Goal: Task Accomplishment & Management: Use online tool/utility

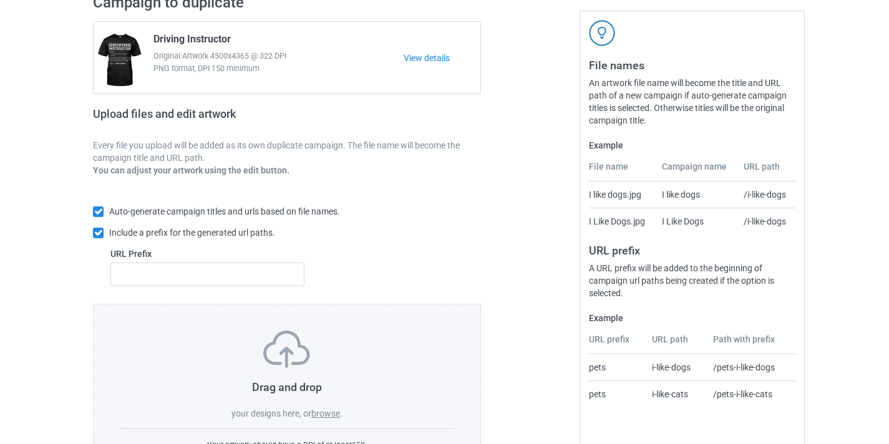
scroll to position [163, 0]
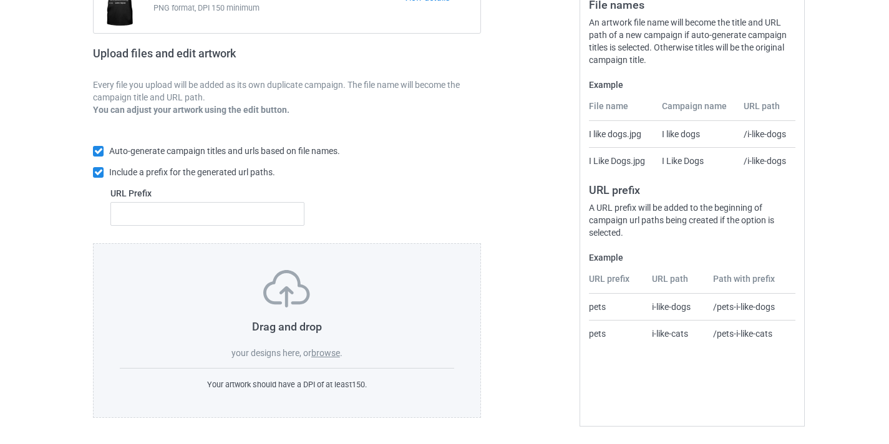
click at [329, 356] on label "browse" at bounding box center [325, 353] width 29 height 10
click at [0, 0] on input "browse" at bounding box center [0, 0] width 0 height 0
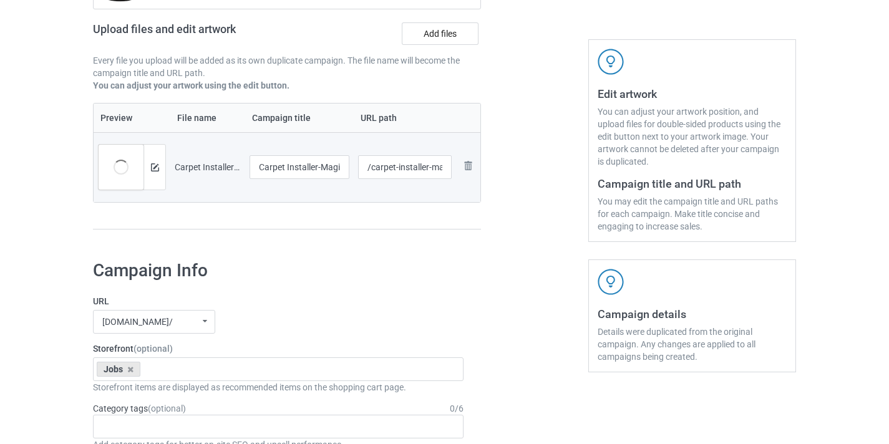
scroll to position [187, 0]
click at [322, 170] on input "Carpet Installer-MagiNew" at bounding box center [300, 168] width 100 height 24
type input "Carpet Installer"
click at [439, 165] on input "/carpet-installer-maginew" at bounding box center [405, 168] width 94 height 24
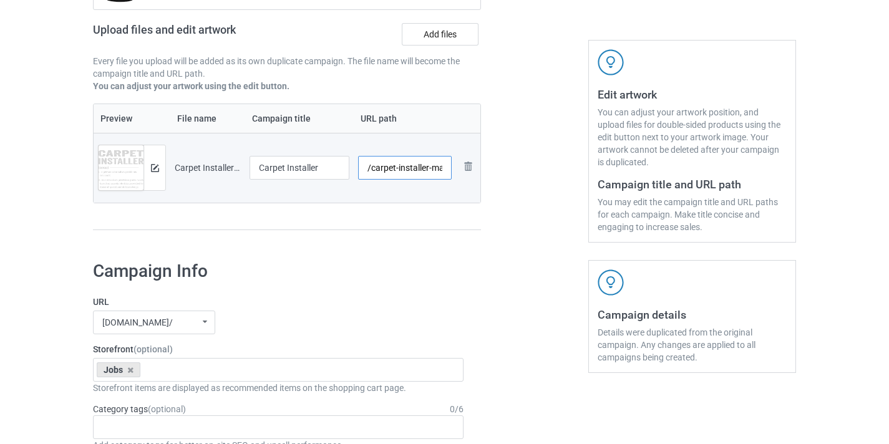
click at [439, 165] on input "/carpet-installer-maginew" at bounding box center [405, 168] width 94 height 24
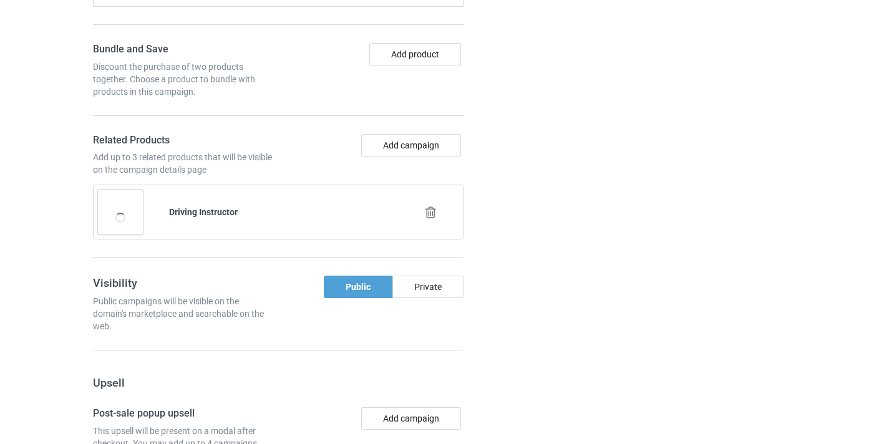
scroll to position [877, 0]
type input "/carpet-installer11"
click at [432, 211] on icon at bounding box center [431, 211] width 16 height 13
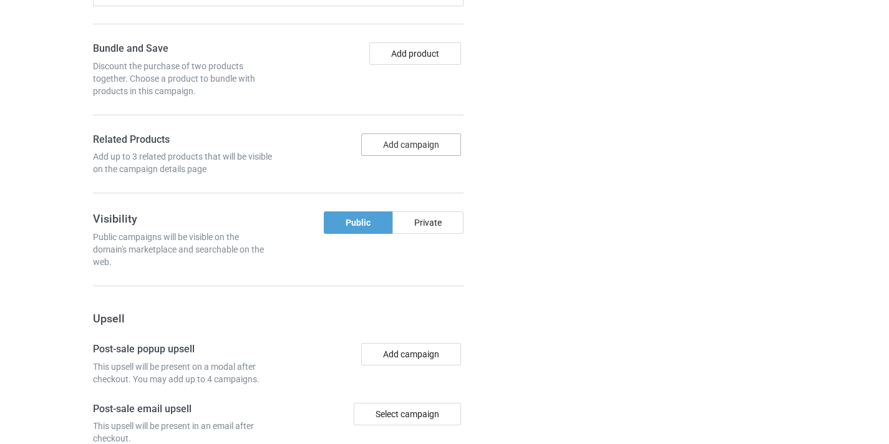
click at [428, 148] on button "Add campaign" at bounding box center [411, 144] width 100 height 22
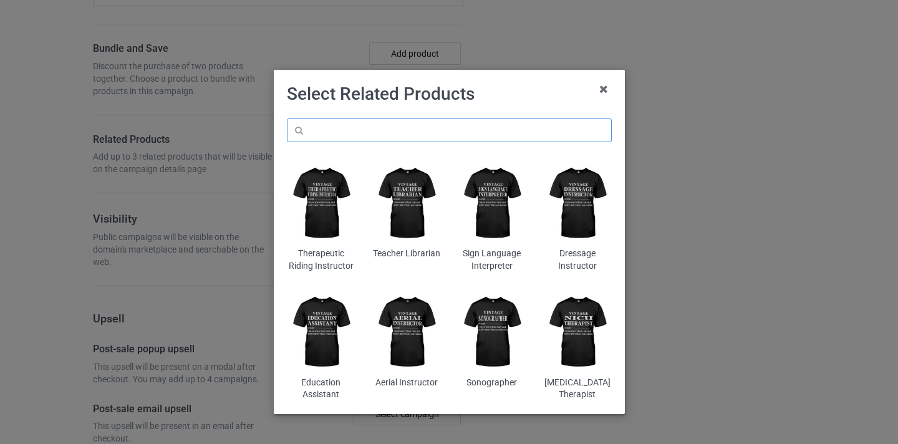
click at [494, 121] on input "text" at bounding box center [449, 131] width 325 height 24
paste input "Carpet Installer"
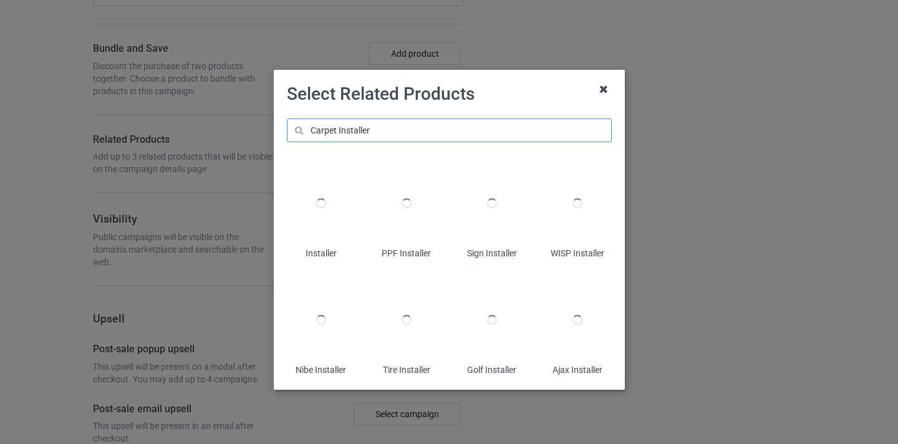
type input "Carpet Installer"
click at [597, 90] on icon at bounding box center [604, 89] width 20 height 20
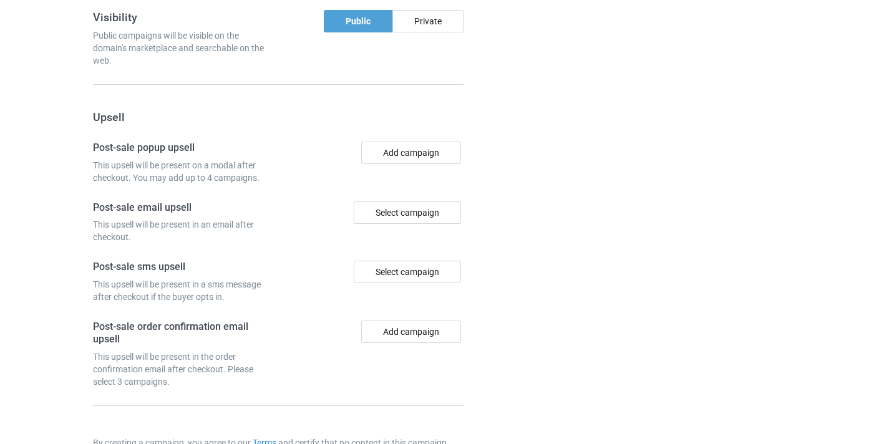
scroll to position [1157, 0]
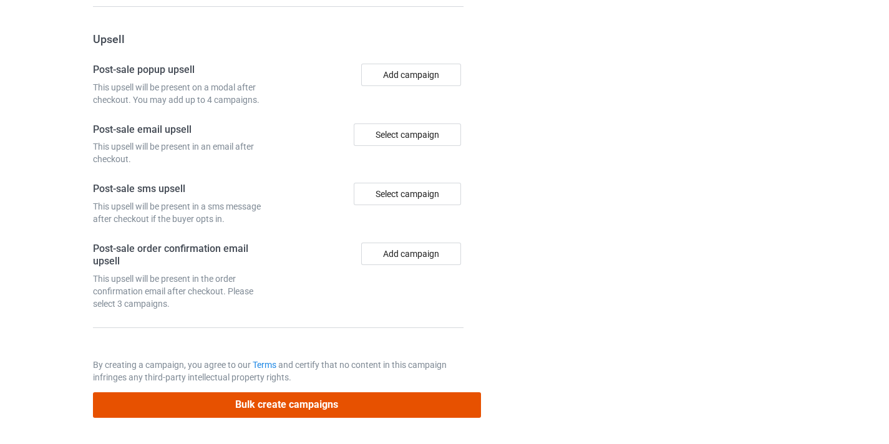
click at [399, 397] on button "Bulk create campaigns" at bounding box center [287, 405] width 388 height 26
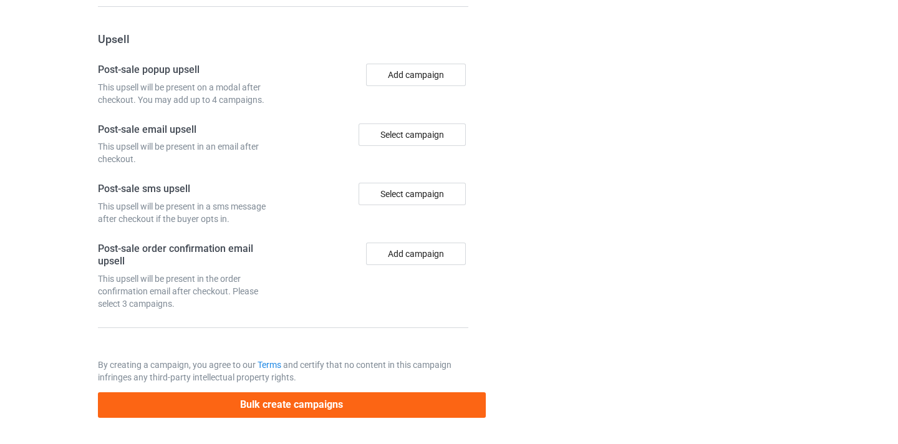
scroll to position [0, 0]
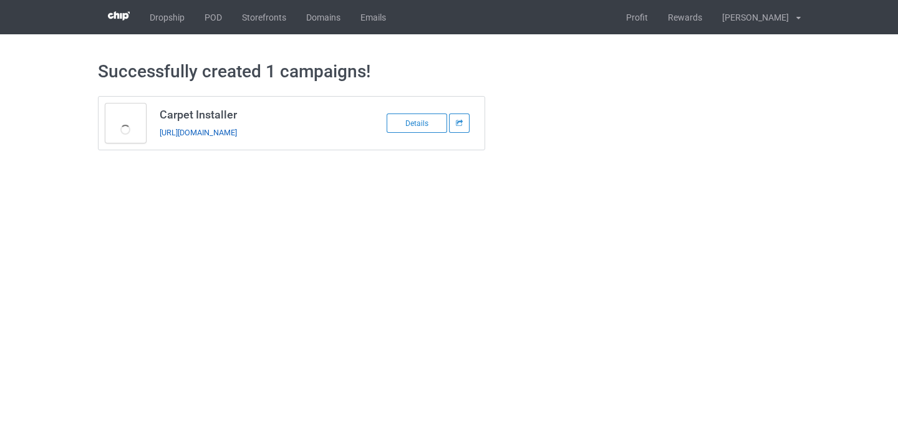
click at [237, 137] on link "[URL][DOMAIN_NAME]" at bounding box center [198, 132] width 77 height 9
